Goal: Use online tool/utility: Utilize a website feature to perform a specific function

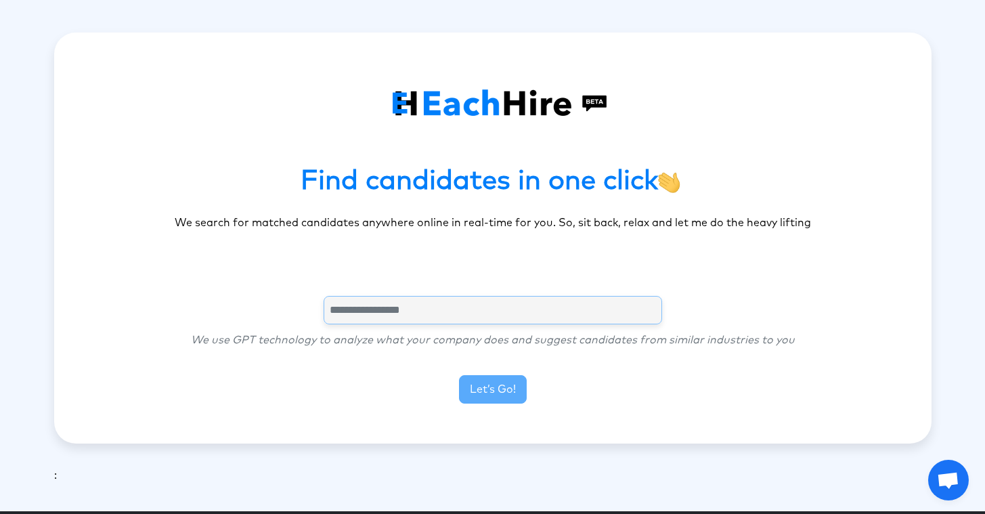
click at [468, 309] on input "text" at bounding box center [492, 310] width 338 height 28
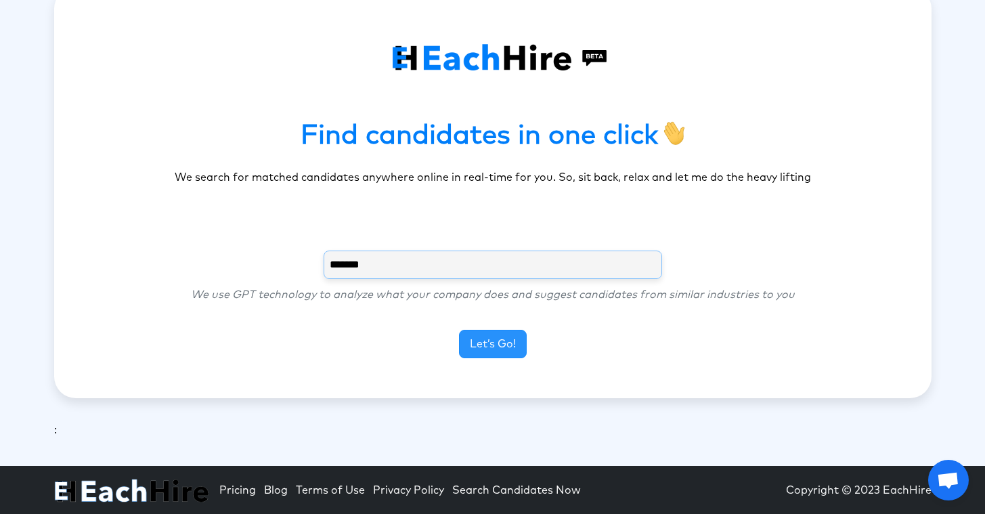
type input "*******"
click at [502, 344] on button "Let’s Go!" at bounding box center [493, 344] width 68 height 28
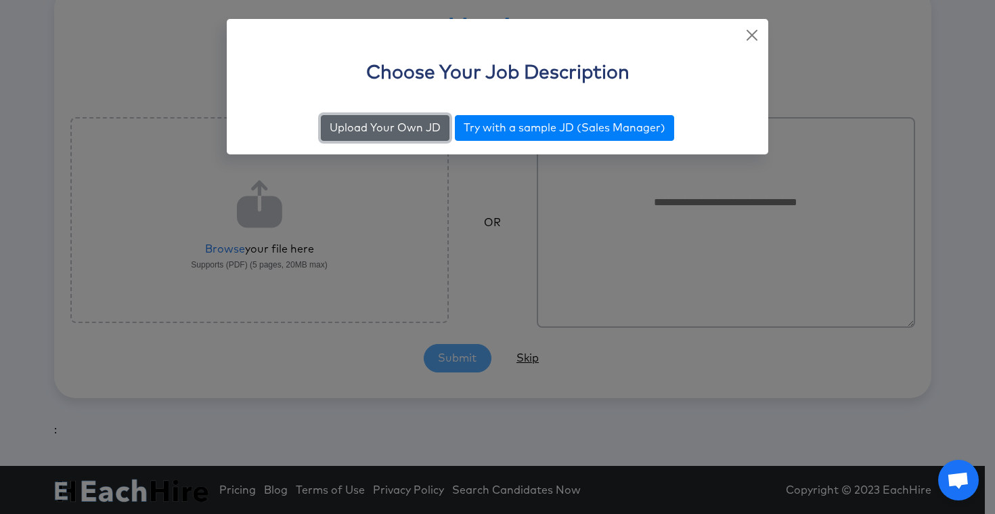
click at [419, 134] on button "Upload Your Own JD" at bounding box center [385, 128] width 129 height 26
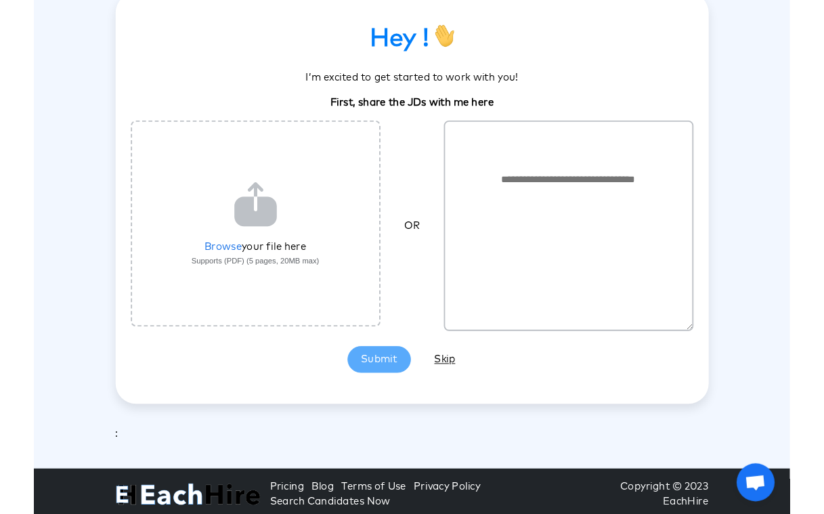
scroll to position [39, 0]
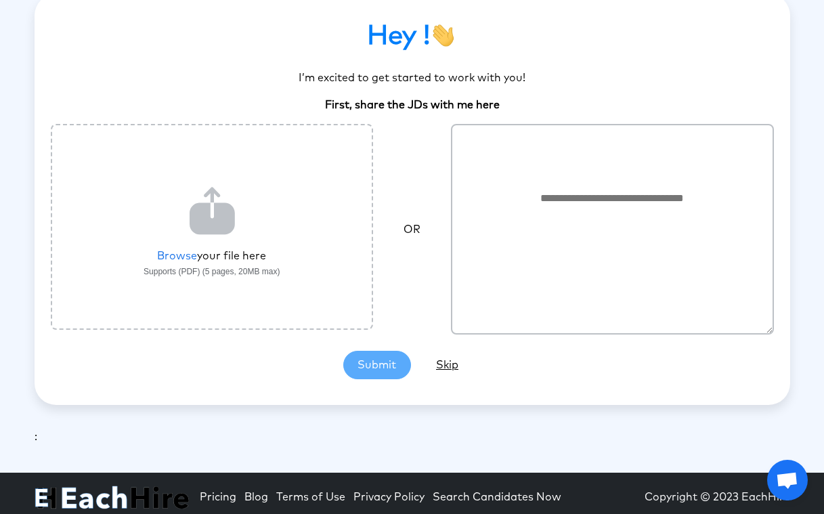
click at [165, 258] on label "File upload" at bounding box center [212, 227] width 323 height 206
click at [0, 0] on input "File upload" at bounding box center [0, 0] width 0 height 0
click at [248, 57] on span "Hey ! I’m excited to get started to work with you! First, share the JDs with me…" at bounding box center [412, 66] width 723 height 93
click at [175, 255] on label "File upload" at bounding box center [212, 227] width 323 height 206
click at [0, 0] on input "File upload" at bounding box center [0, 0] width 0 height 0
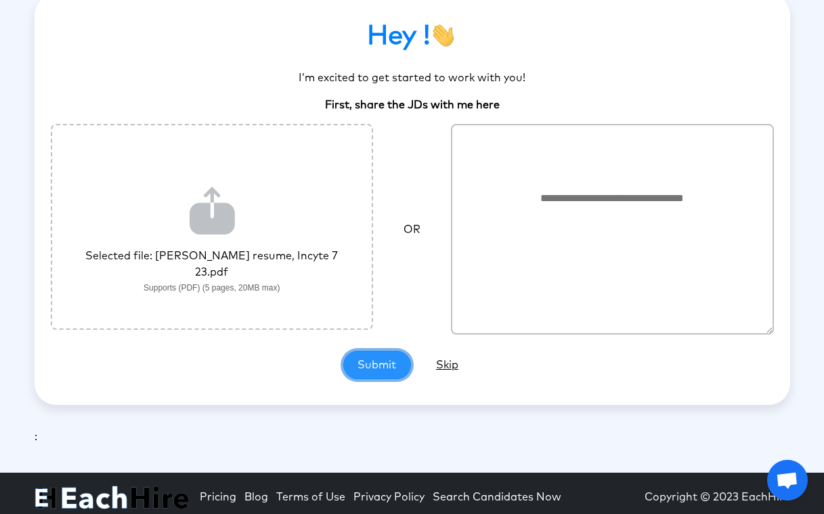
click at [367, 359] on button "Submit" at bounding box center [377, 365] width 68 height 28
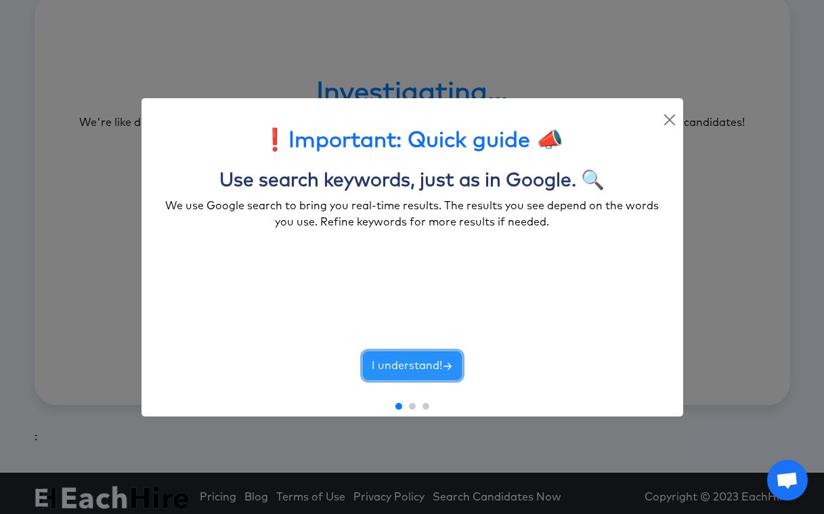
click at [403, 368] on button "I understand!" at bounding box center [412, 365] width 99 height 28
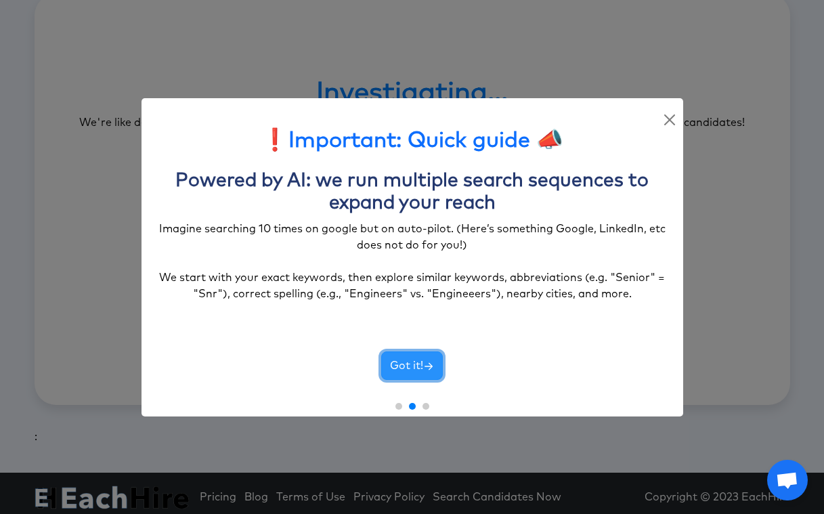
click at [403, 368] on button "Got it!" at bounding box center [412, 365] width 62 height 28
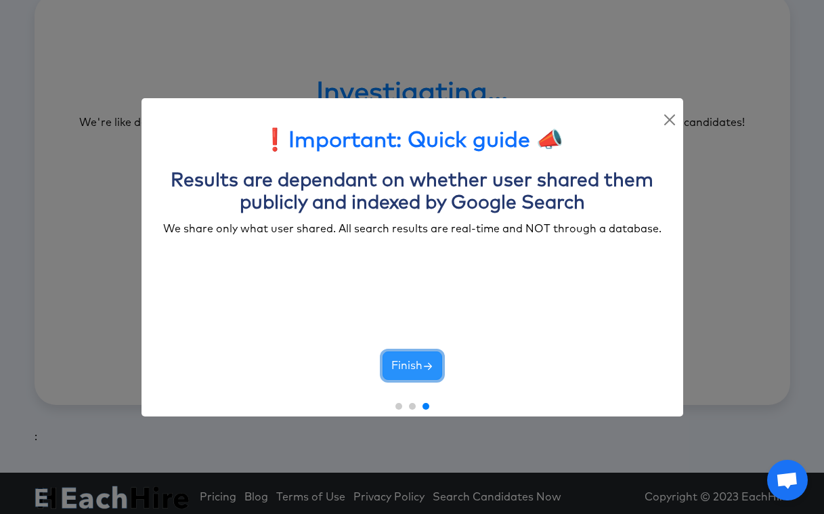
click at [403, 368] on button "Finish" at bounding box center [412, 365] width 60 height 28
